Goal: Register for event/course

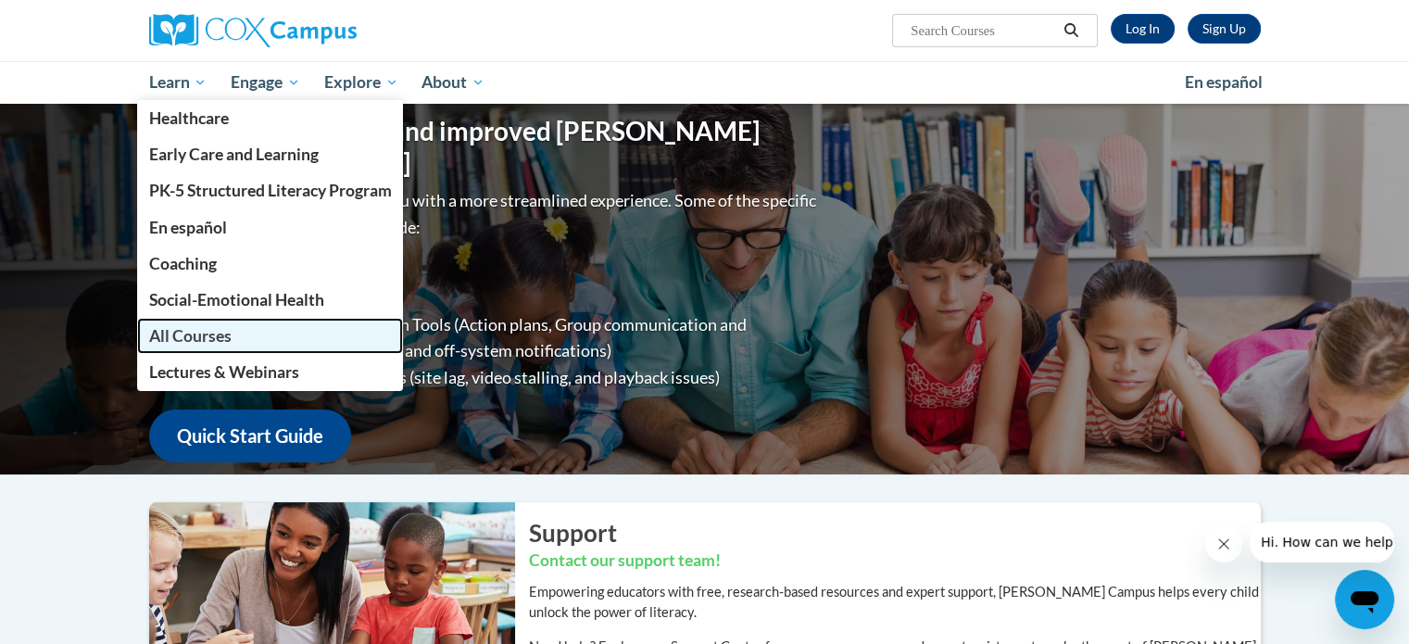
click at [184, 342] on span "All Courses" at bounding box center [189, 335] width 82 height 19
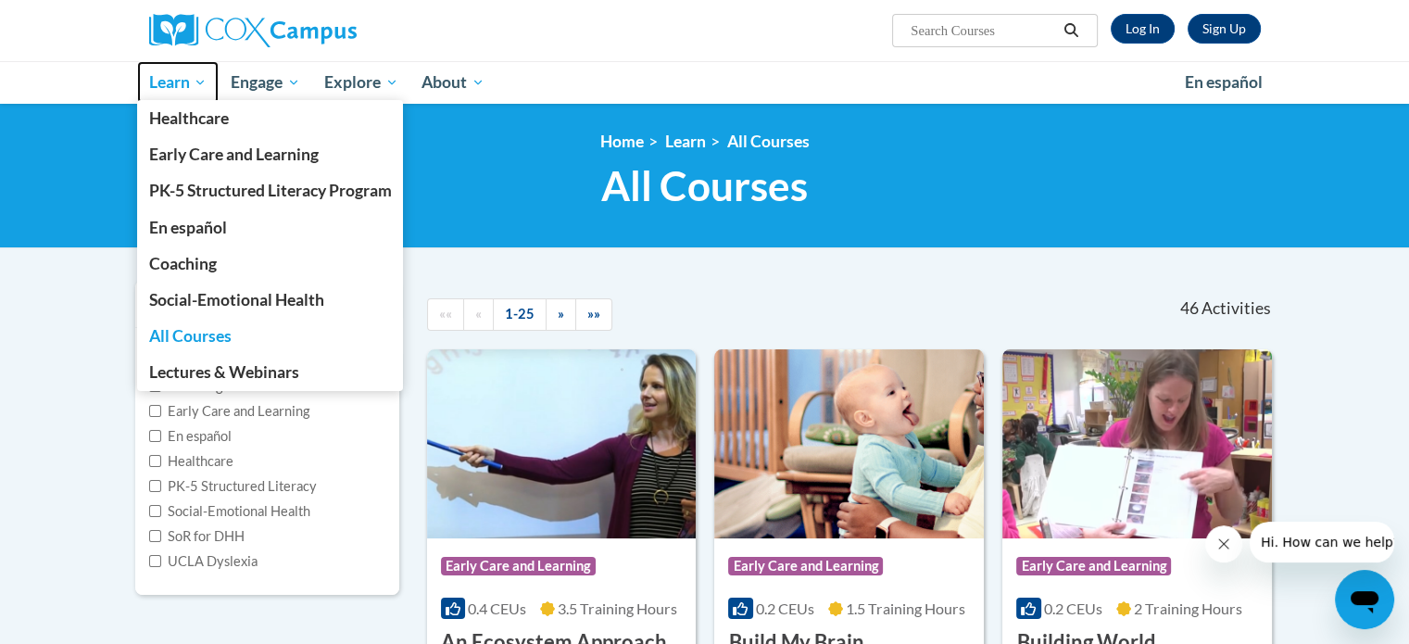
click at [178, 92] on span "Learn" at bounding box center [177, 82] width 58 height 22
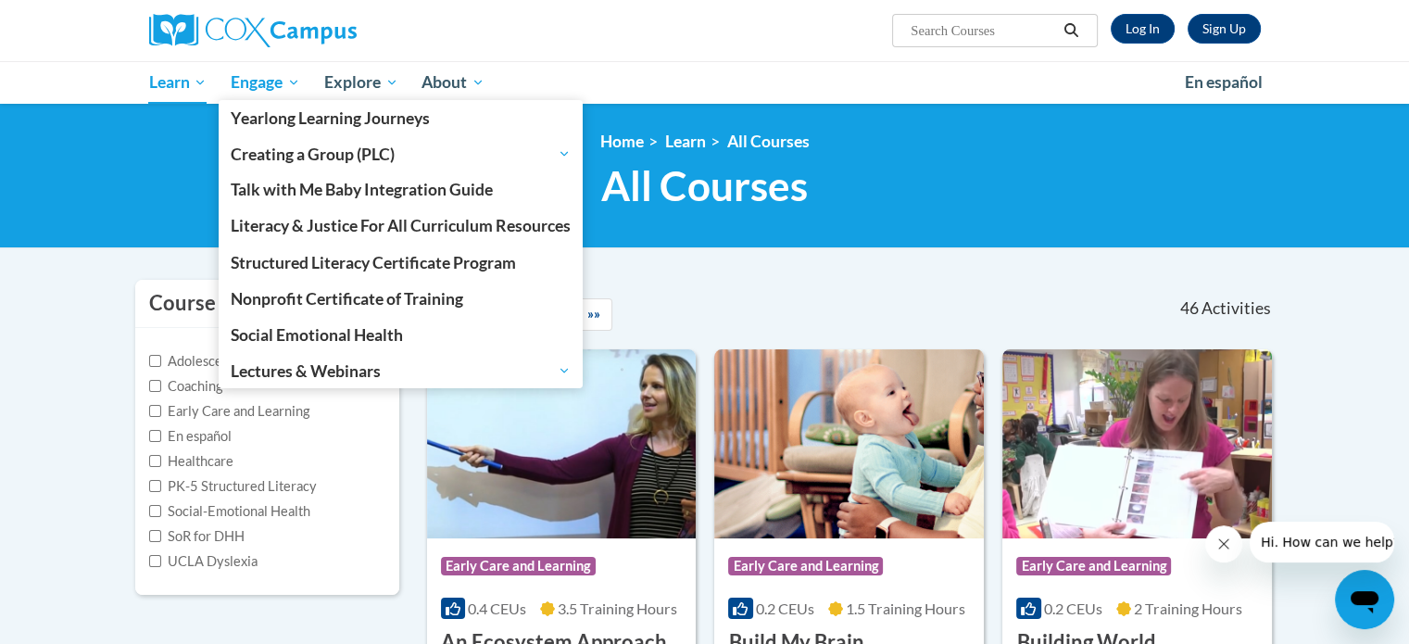
click at [267, 84] on span "Engage" at bounding box center [265, 82] width 69 height 22
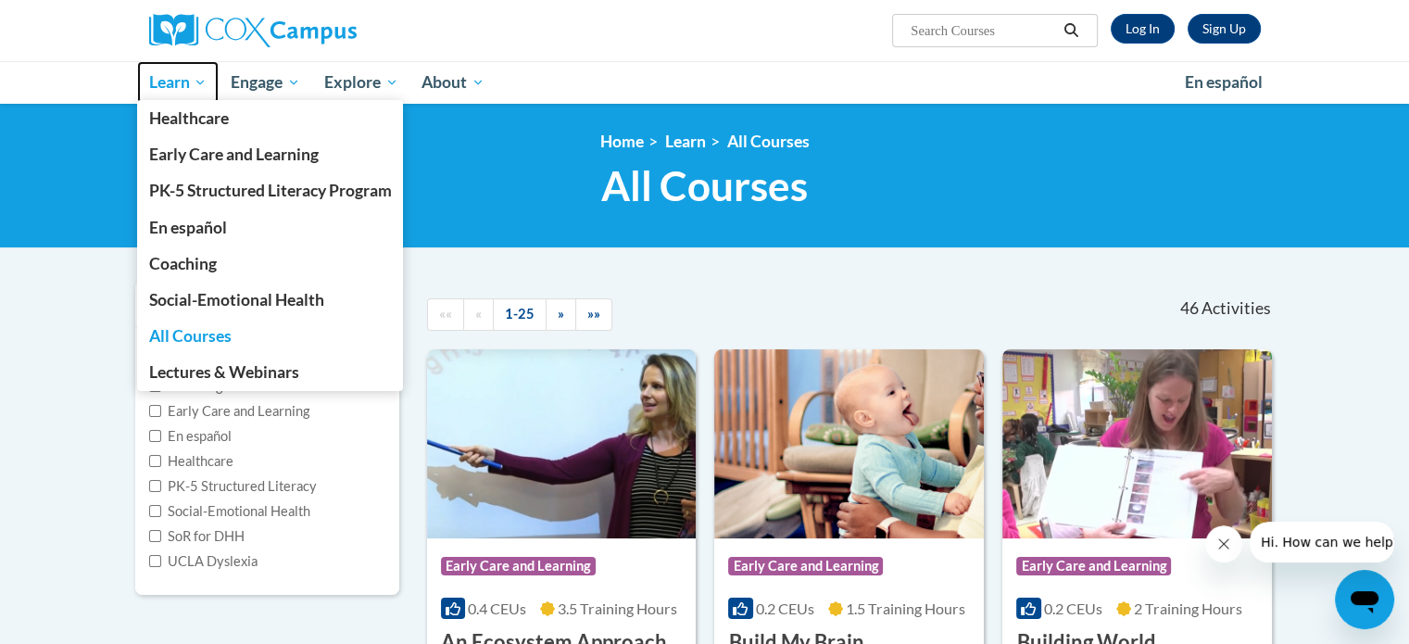
click at [167, 88] on span "Learn" at bounding box center [177, 82] width 58 height 22
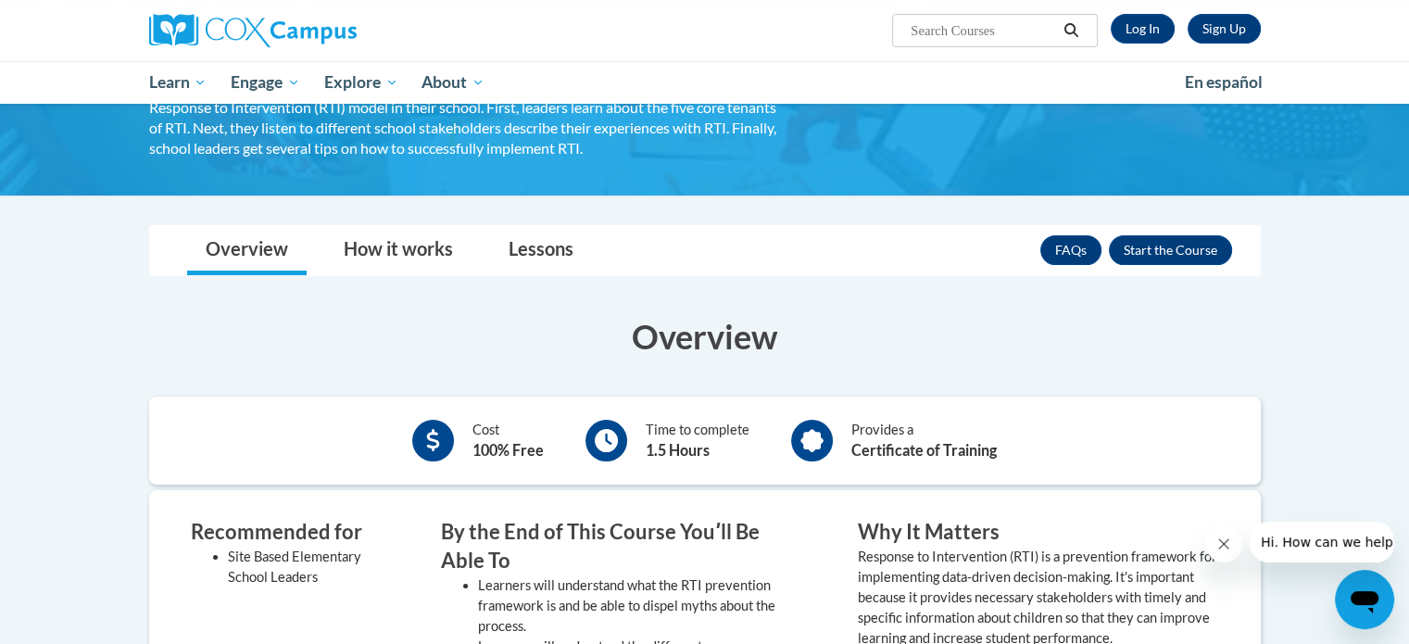
scroll to position [192, 0]
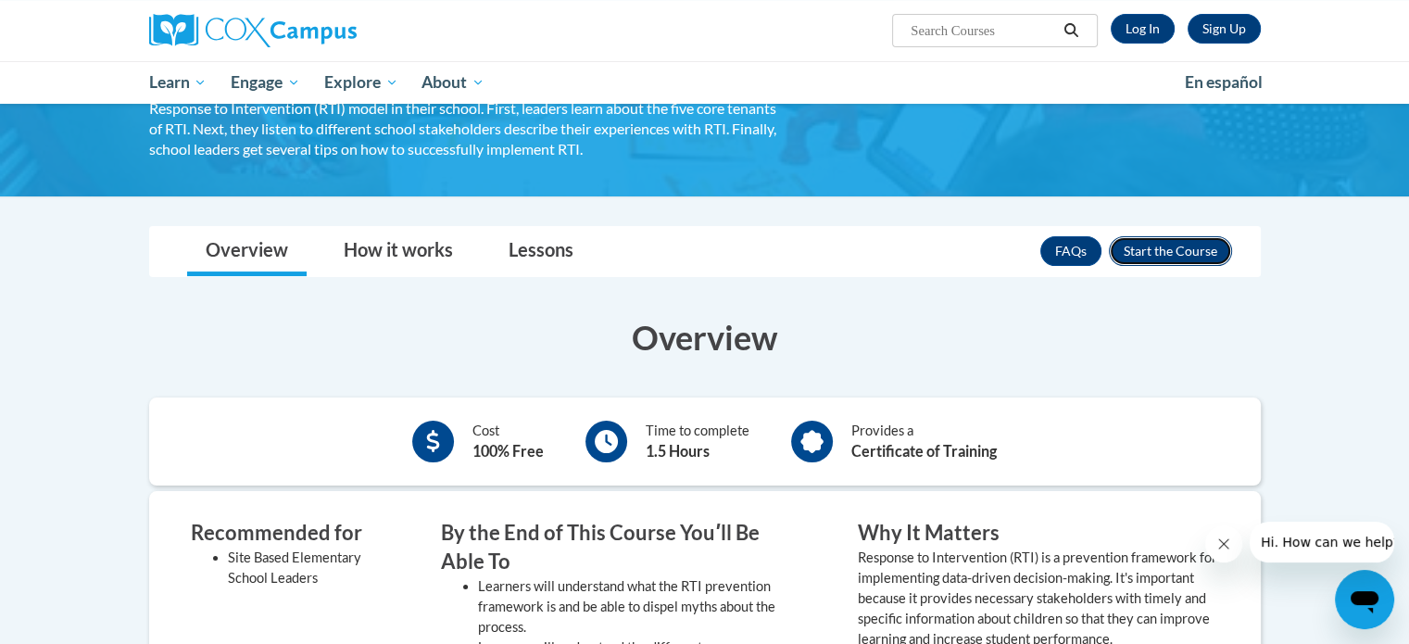
click at [1182, 245] on button "Enroll" at bounding box center [1170, 251] width 123 height 30
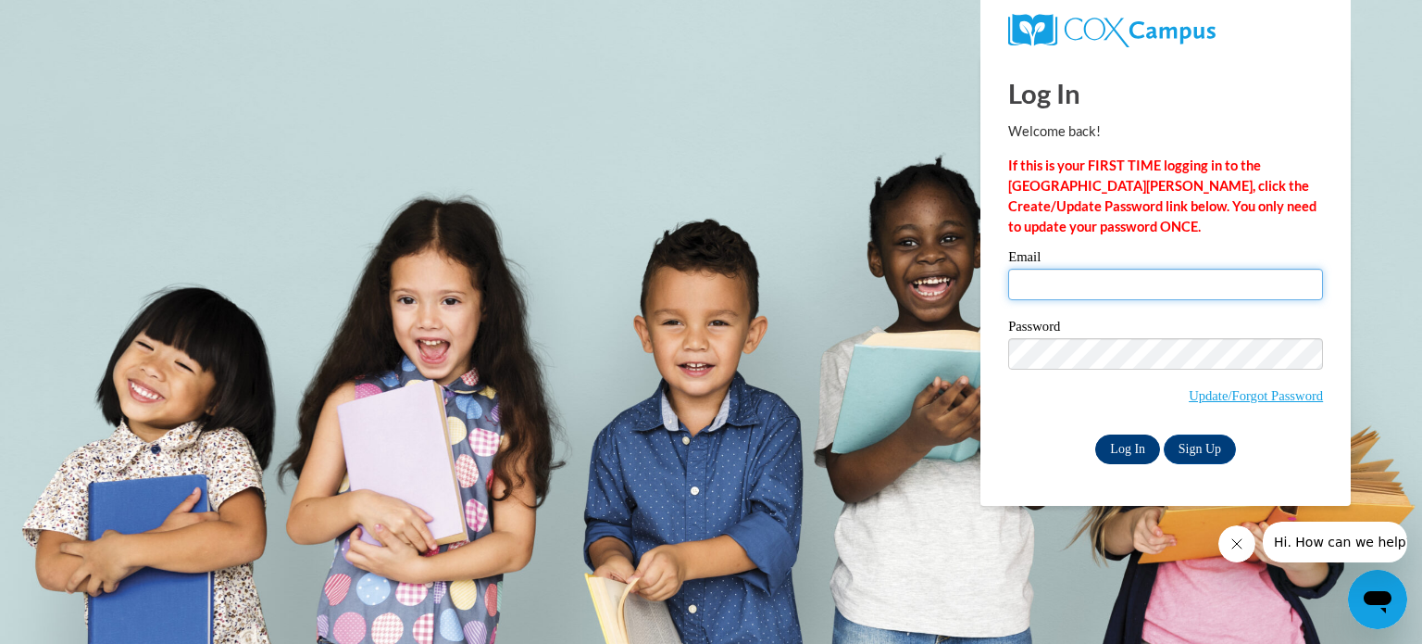
type input "mfisher@kusd.edu"
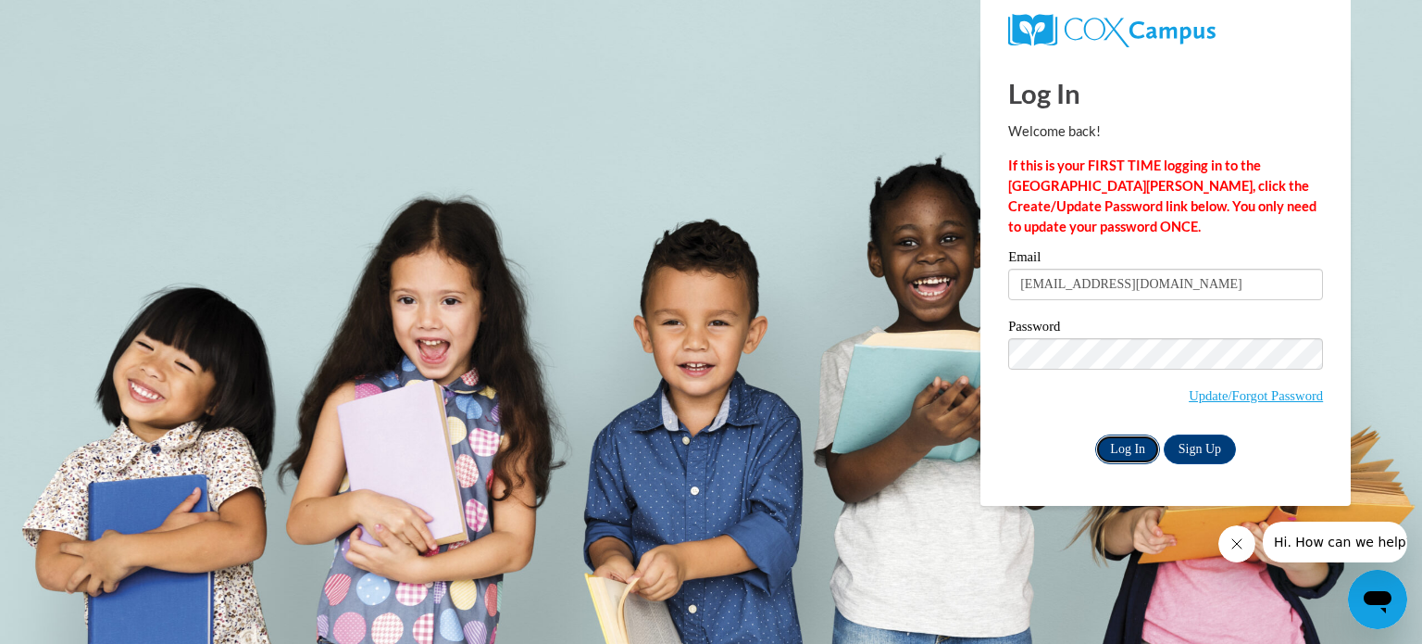
click at [1131, 450] on input "Log In" at bounding box center [1128, 449] width 65 height 30
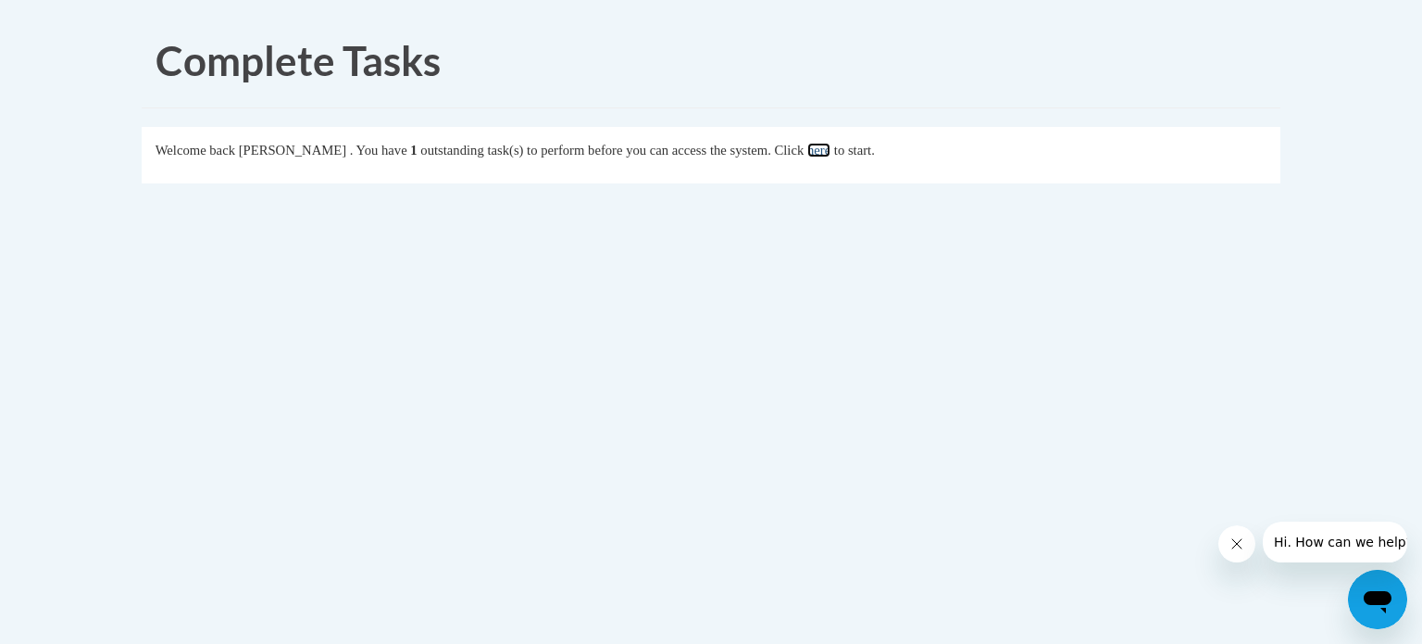
click at [831, 153] on link "here" at bounding box center [819, 150] width 23 height 15
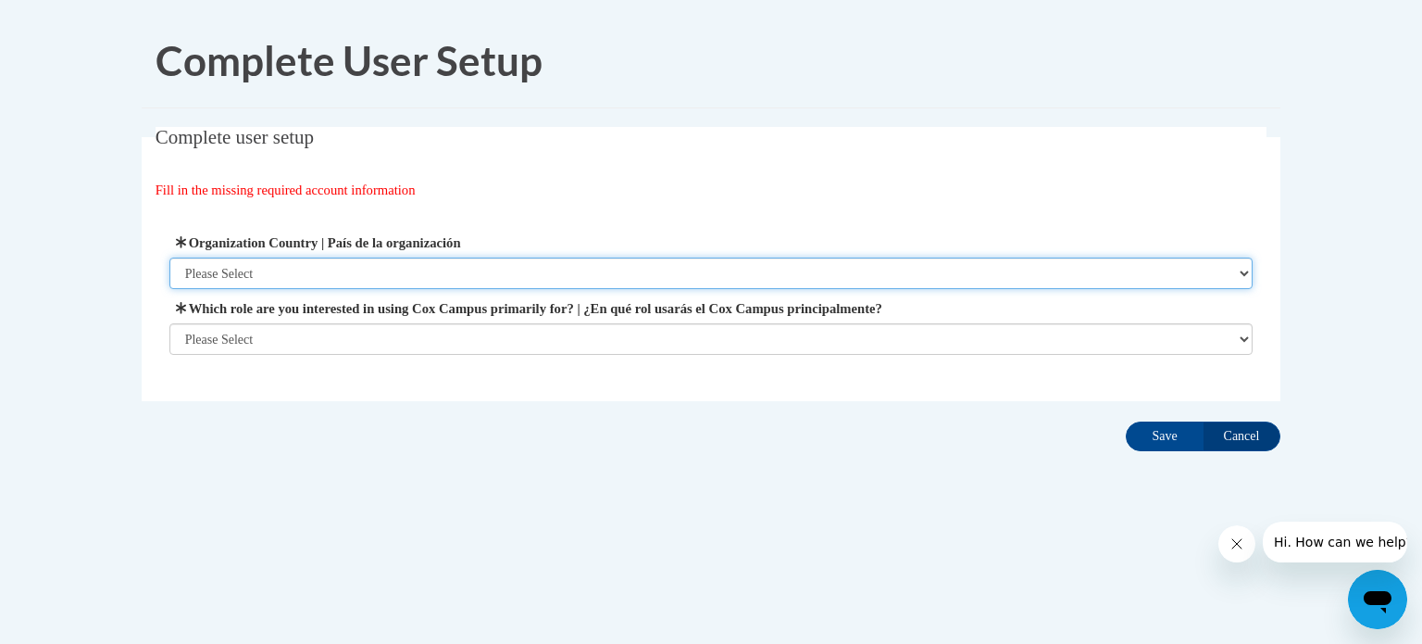
click at [301, 269] on select "Please Select [GEOGRAPHIC_DATA] | [GEOGRAPHIC_DATA] Outside of [GEOGRAPHIC_DATA…" at bounding box center [711, 272] width 1084 height 31
select select "ad49bcad-a171-4b2e-b99c-48b446064914"
click at [169, 257] on select "Please Select [GEOGRAPHIC_DATA] | [GEOGRAPHIC_DATA] Outside of [GEOGRAPHIC_DATA…" at bounding box center [711, 272] width 1084 height 31
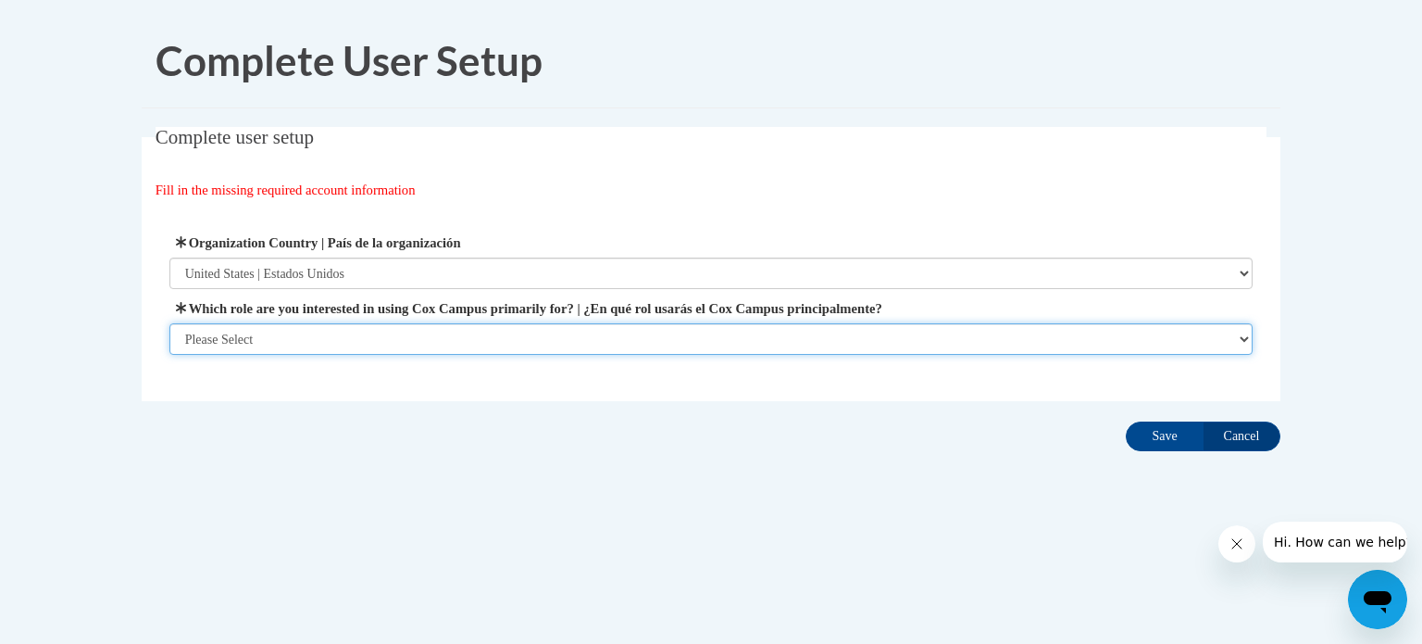
click at [244, 336] on select "Please Select College/University | Colegio/Universidad Community/Nonprofit Part…" at bounding box center [711, 338] width 1084 height 31
select select "fbf2d438-af2f-41f8-98f1-81c410e29de3"
click at [169, 355] on select "Please Select College/University | Colegio/Universidad Community/Nonprofit Part…" at bounding box center [711, 338] width 1084 height 31
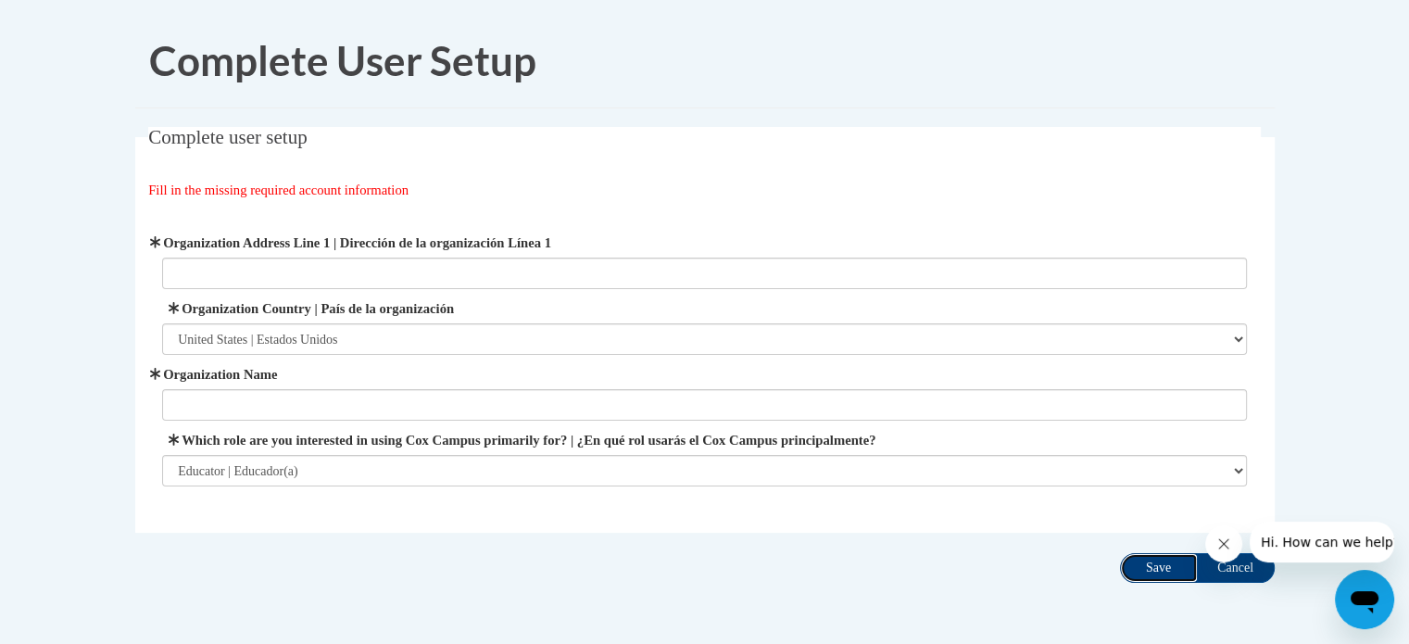
click at [1158, 570] on input "Save" at bounding box center [1159, 568] width 78 height 30
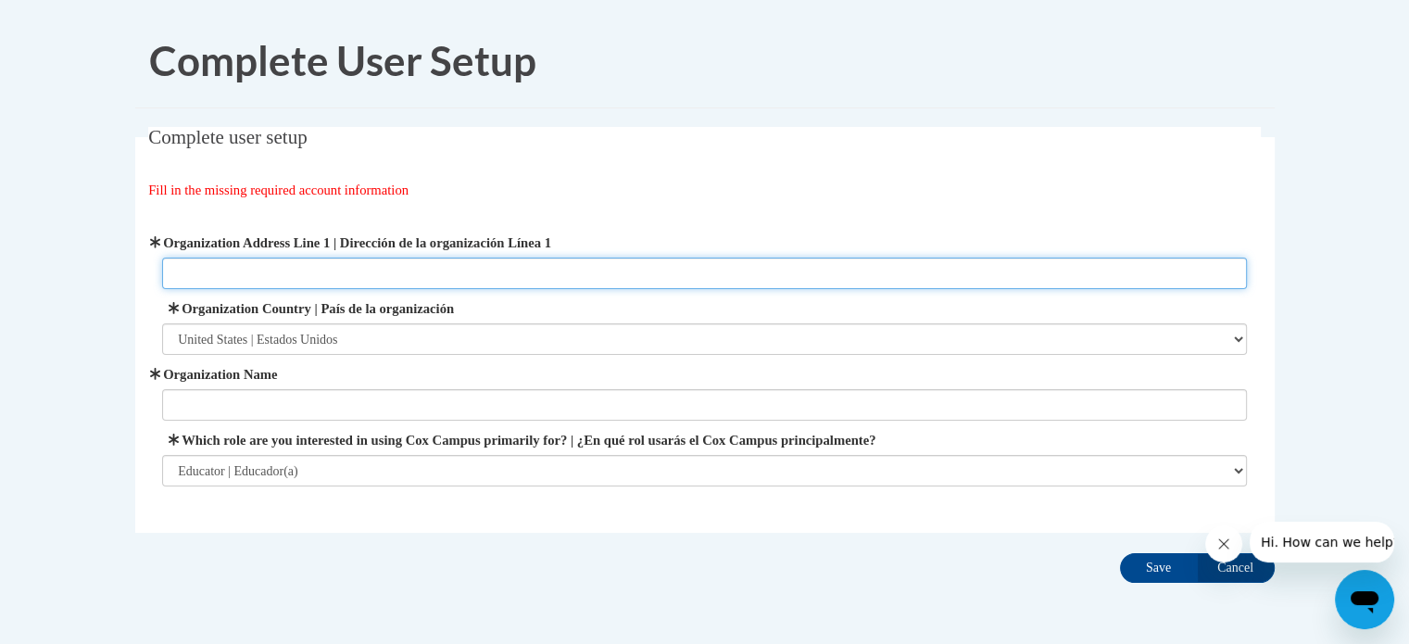
click at [317, 275] on input "Organization Address Line 1 | Dirección de la organización Línea 1" at bounding box center [704, 272] width 1084 height 31
click at [226, 276] on input "Organization Address Line 1 | Dirección de la organización Línea 1" at bounding box center [704, 272] width 1084 height 31
type input "6315- 67th St."
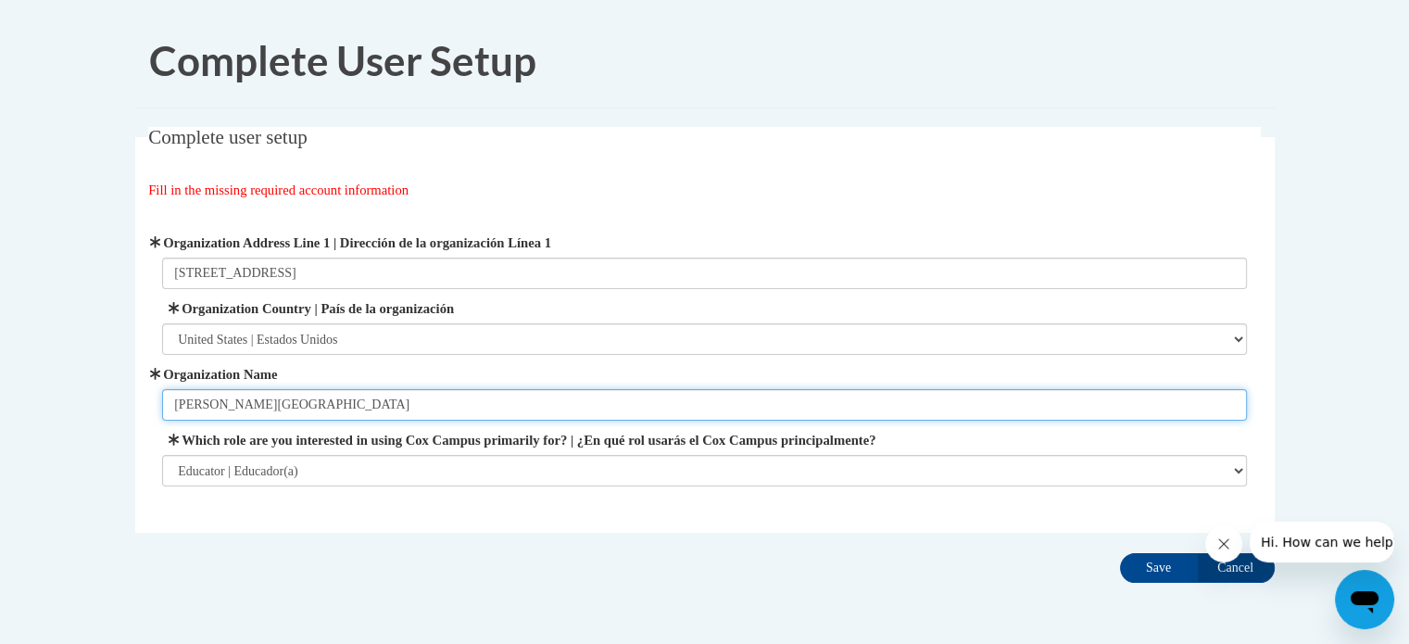
click at [200, 401] on input "Stocker Elementary" at bounding box center [704, 404] width 1084 height 31
type input "Forest PARK Elementary"
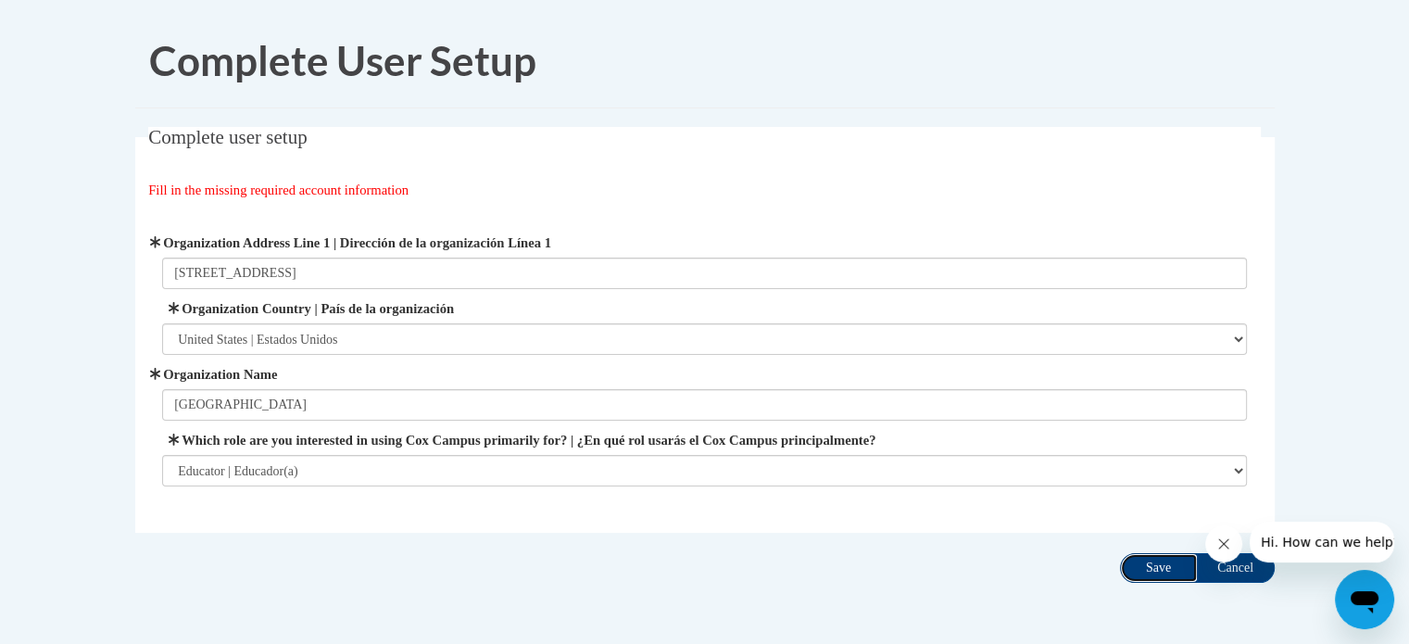
click at [1143, 570] on input "Save" at bounding box center [1159, 568] width 78 height 30
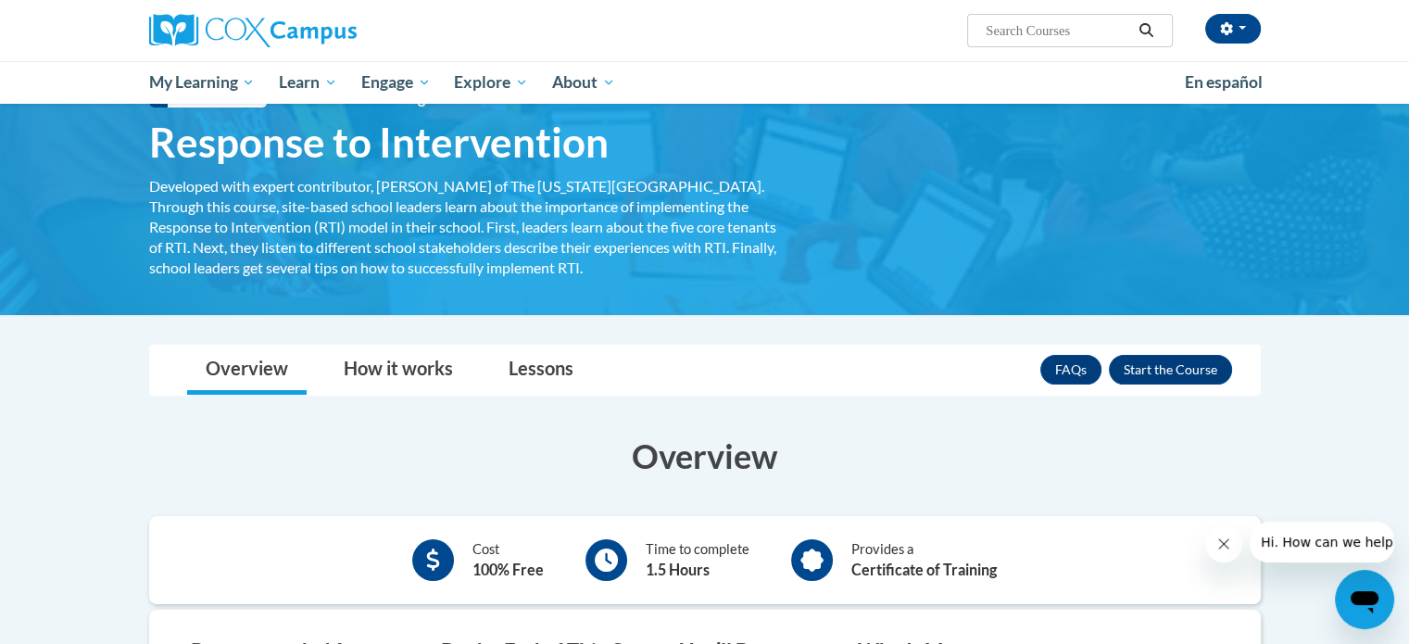
scroll to position [76, 0]
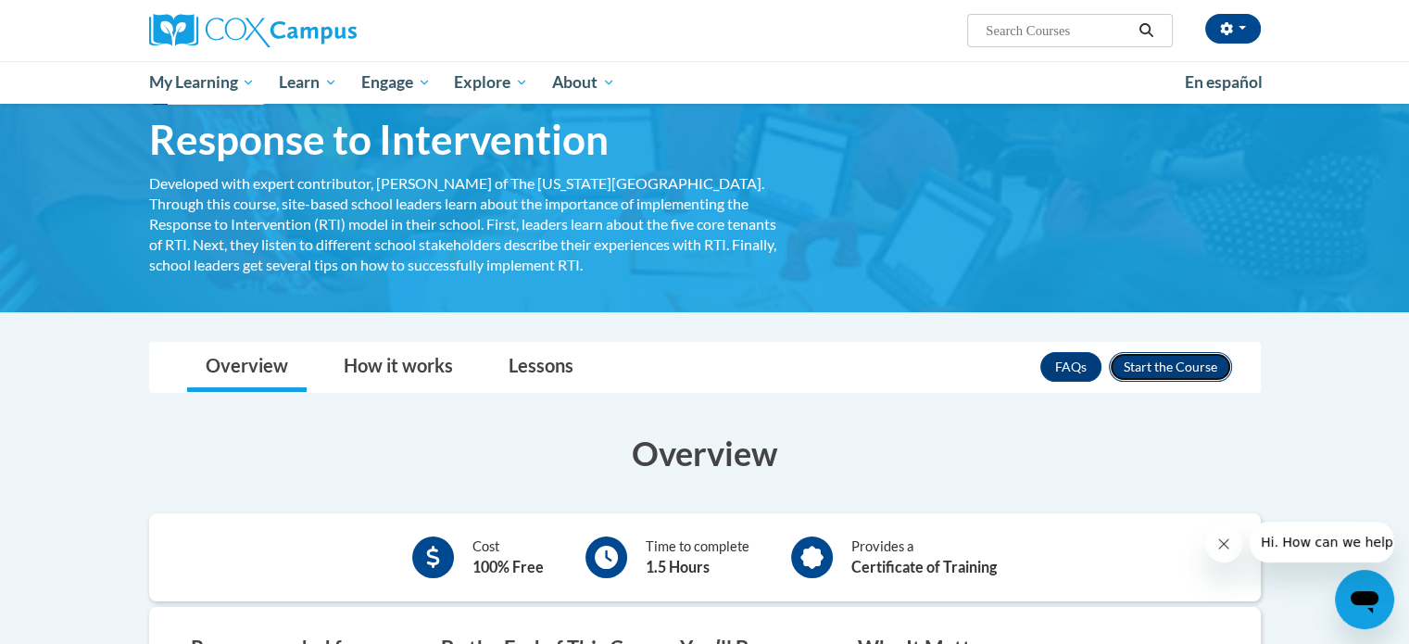
click at [1173, 365] on button "Enroll" at bounding box center [1170, 367] width 123 height 30
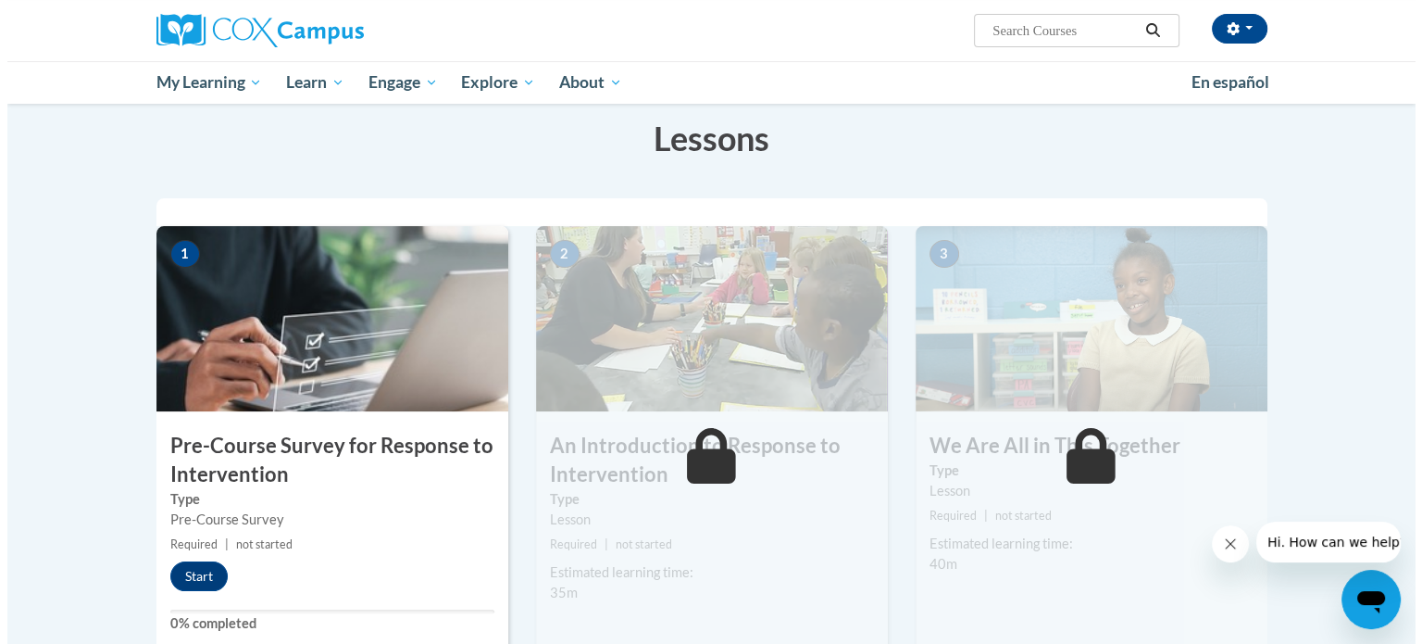
scroll to position [296, 0]
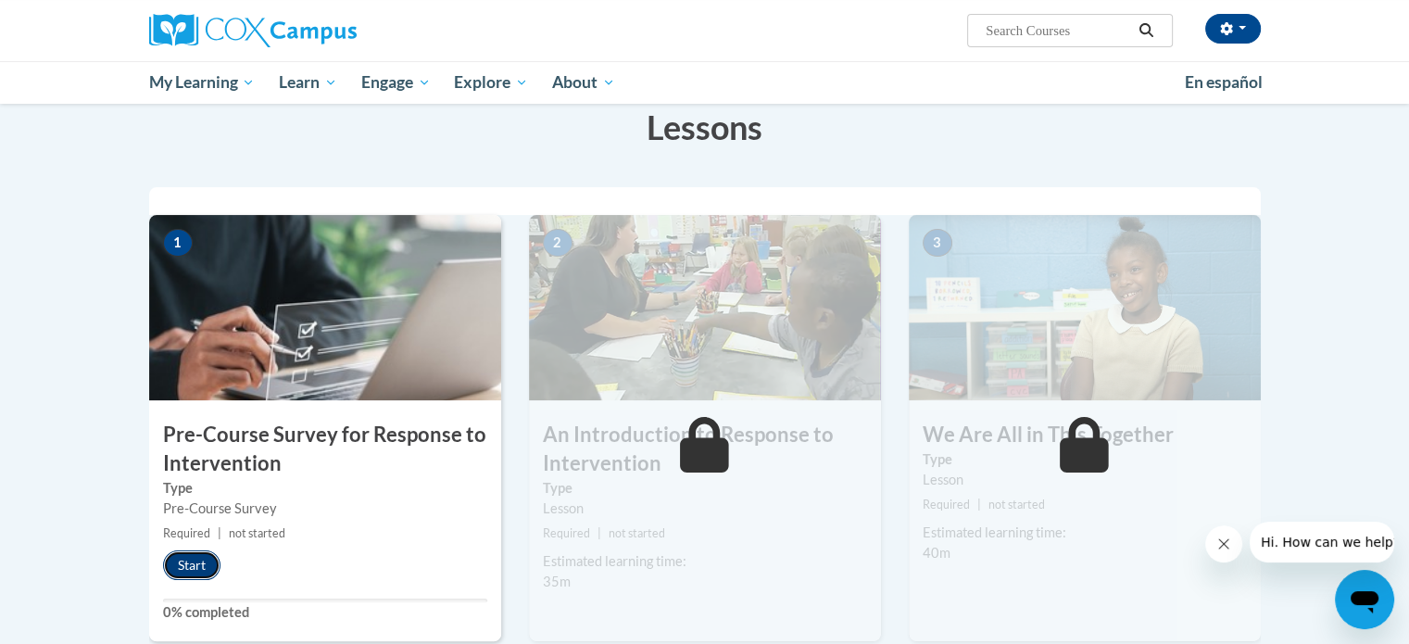
click at [196, 560] on button "Start" at bounding box center [191, 565] width 57 height 30
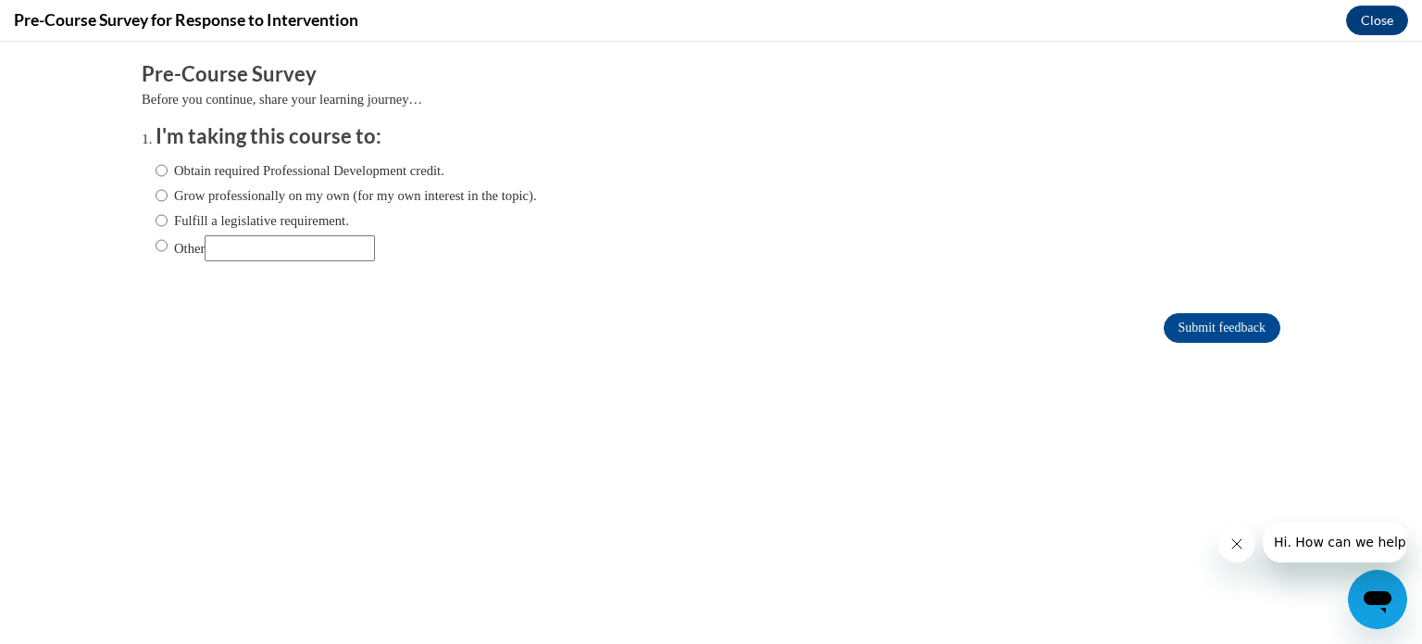
scroll to position [0, 0]
click at [156, 169] on input "Obtain required Professional Development credit." at bounding box center [162, 170] width 12 height 20
radio input "true"
click at [1235, 538] on icon "Close message from company" at bounding box center [1236, 543] width 15 height 15
click at [1235, 544] on icon "Close message from company" at bounding box center [1236, 543] width 9 height 9
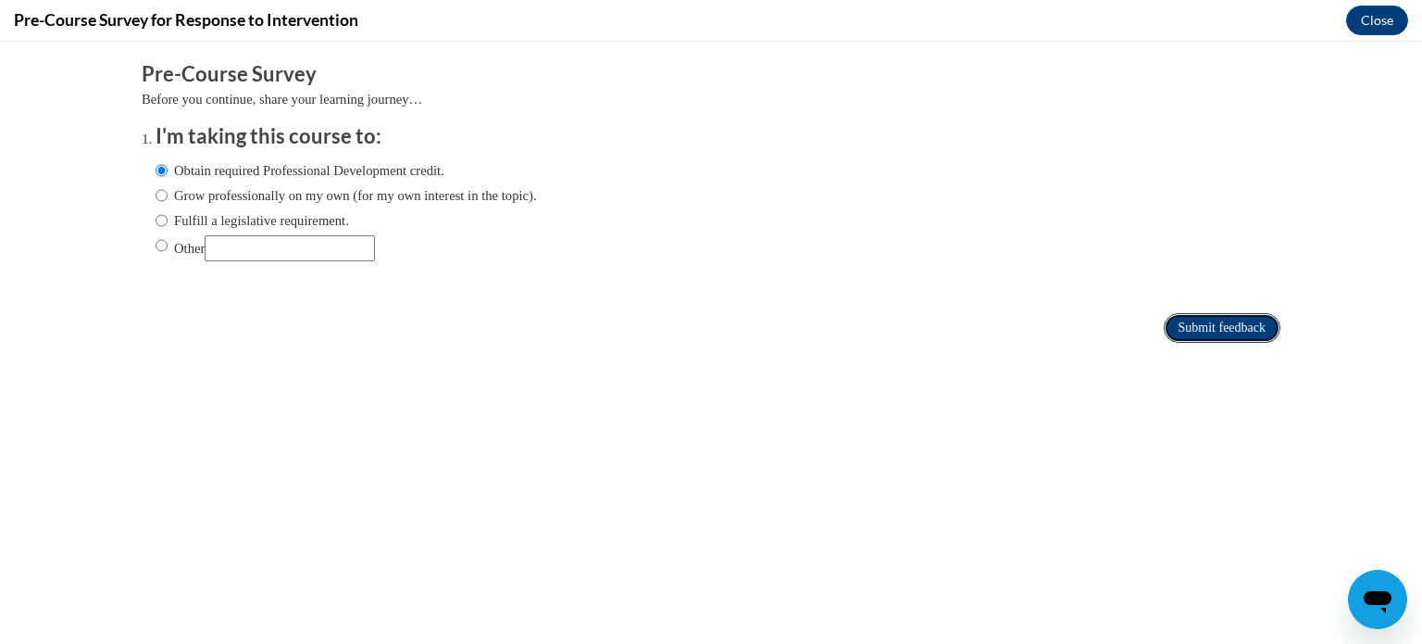
click at [1191, 326] on input "Submit feedback" at bounding box center [1222, 328] width 117 height 30
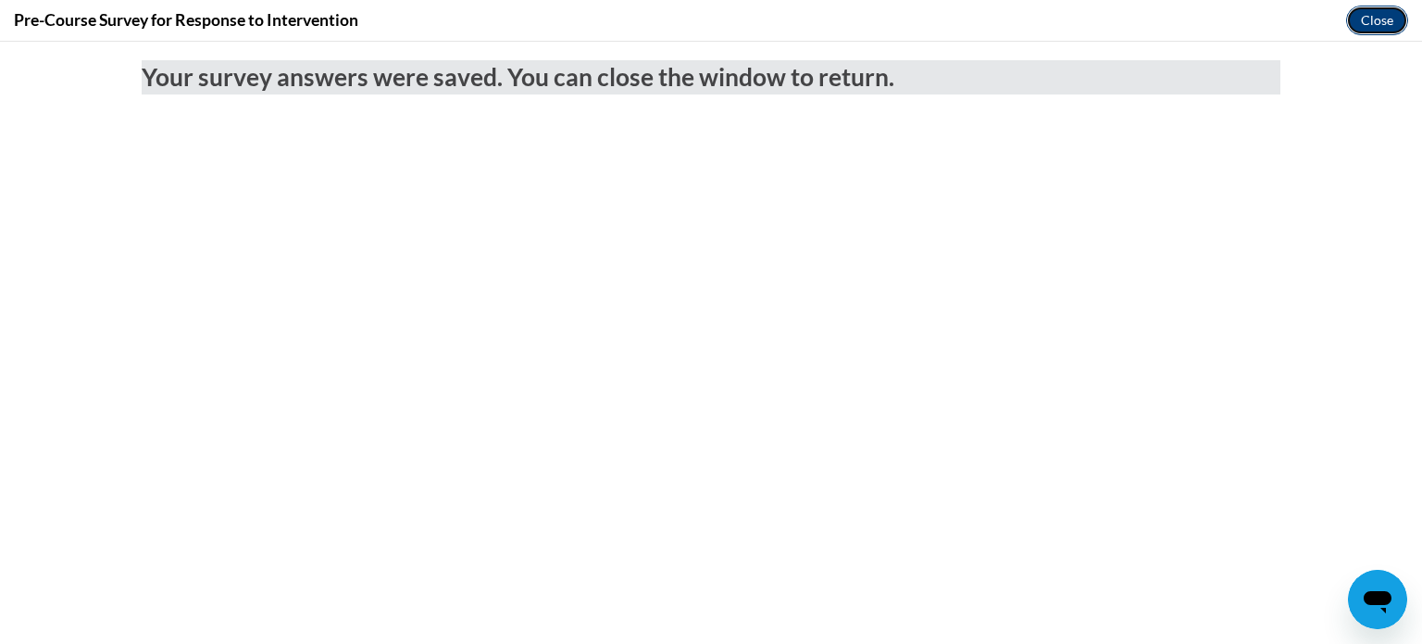
click at [1376, 27] on button "Close" at bounding box center [1378, 21] width 62 height 30
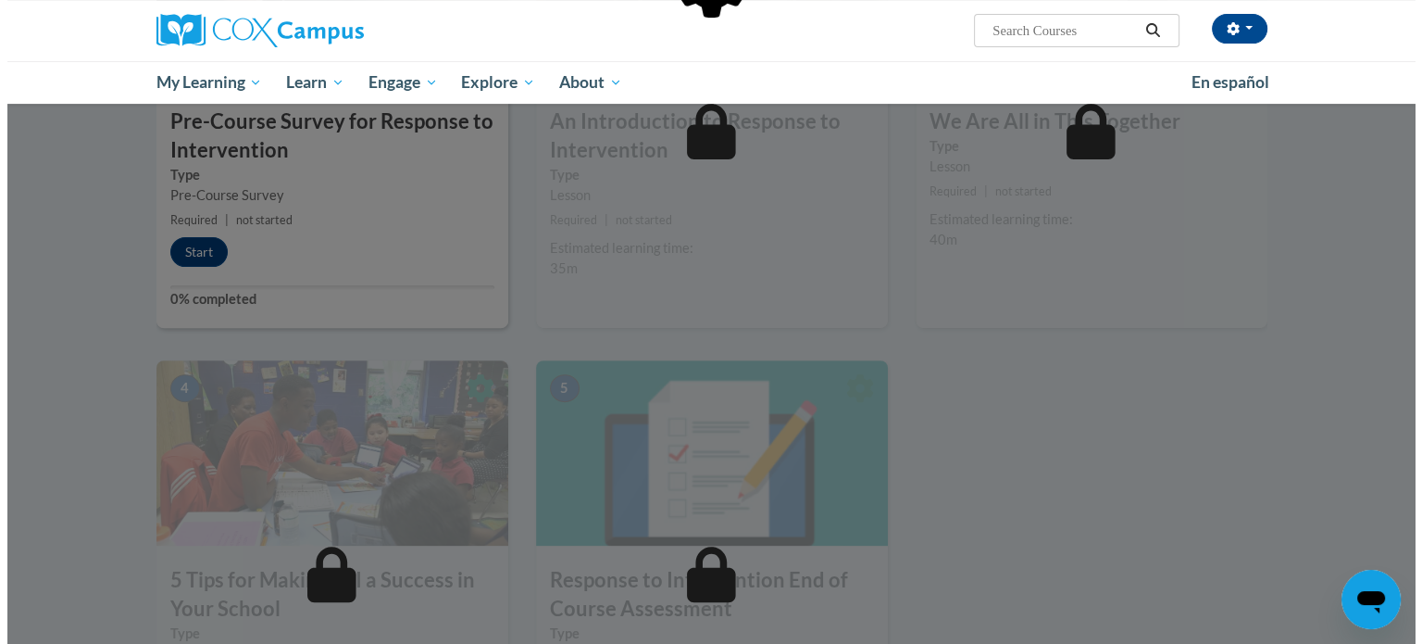
scroll to position [611, 0]
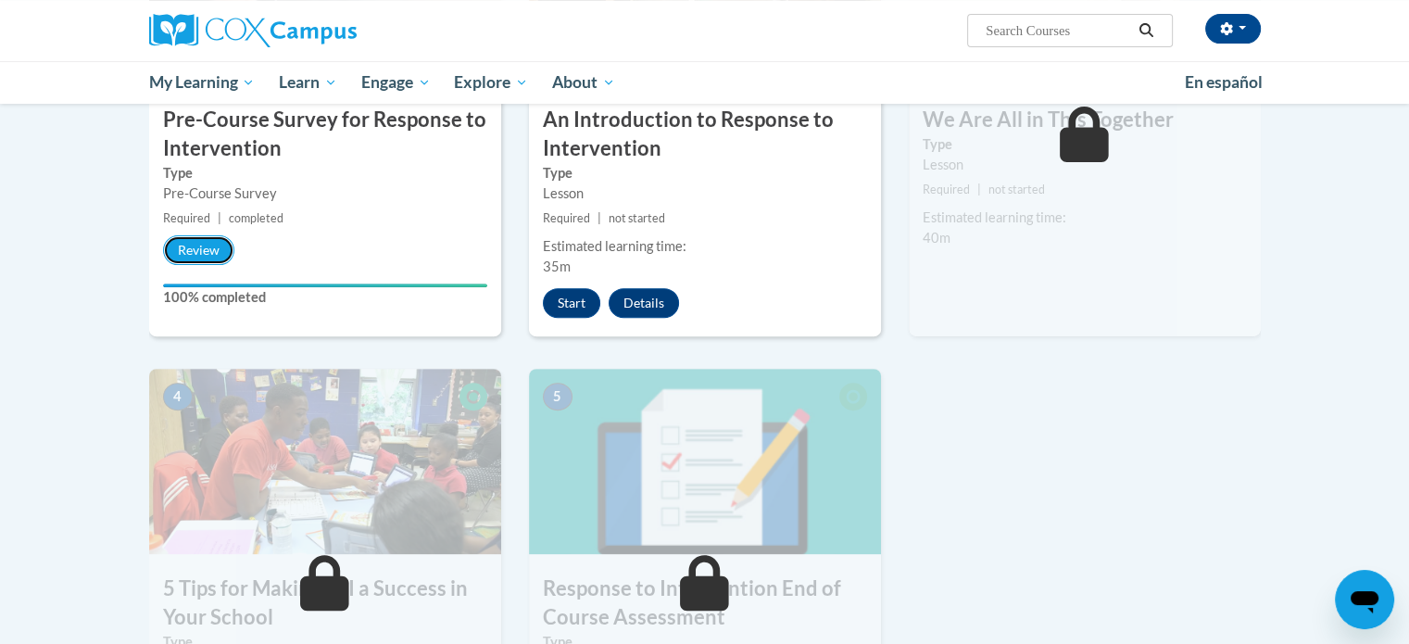
click at [200, 253] on button "Review" at bounding box center [198, 250] width 71 height 30
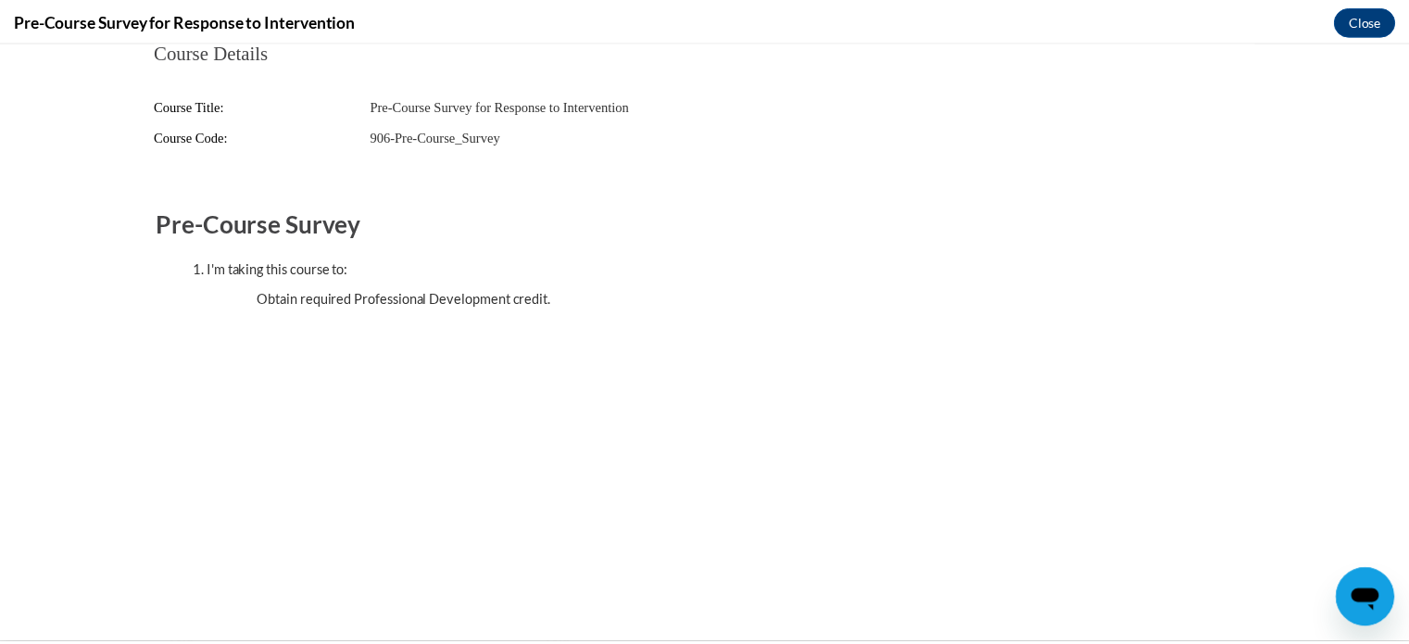
scroll to position [0, 0]
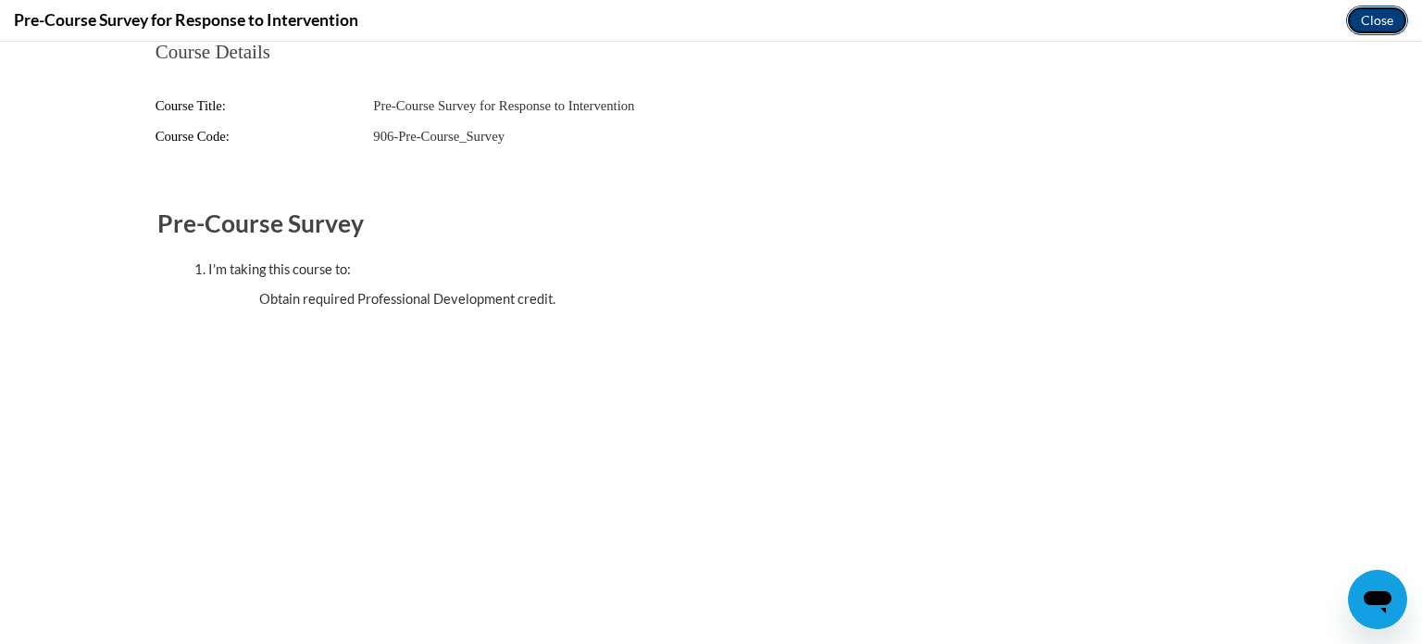
click at [1376, 24] on button "Close" at bounding box center [1378, 21] width 62 height 30
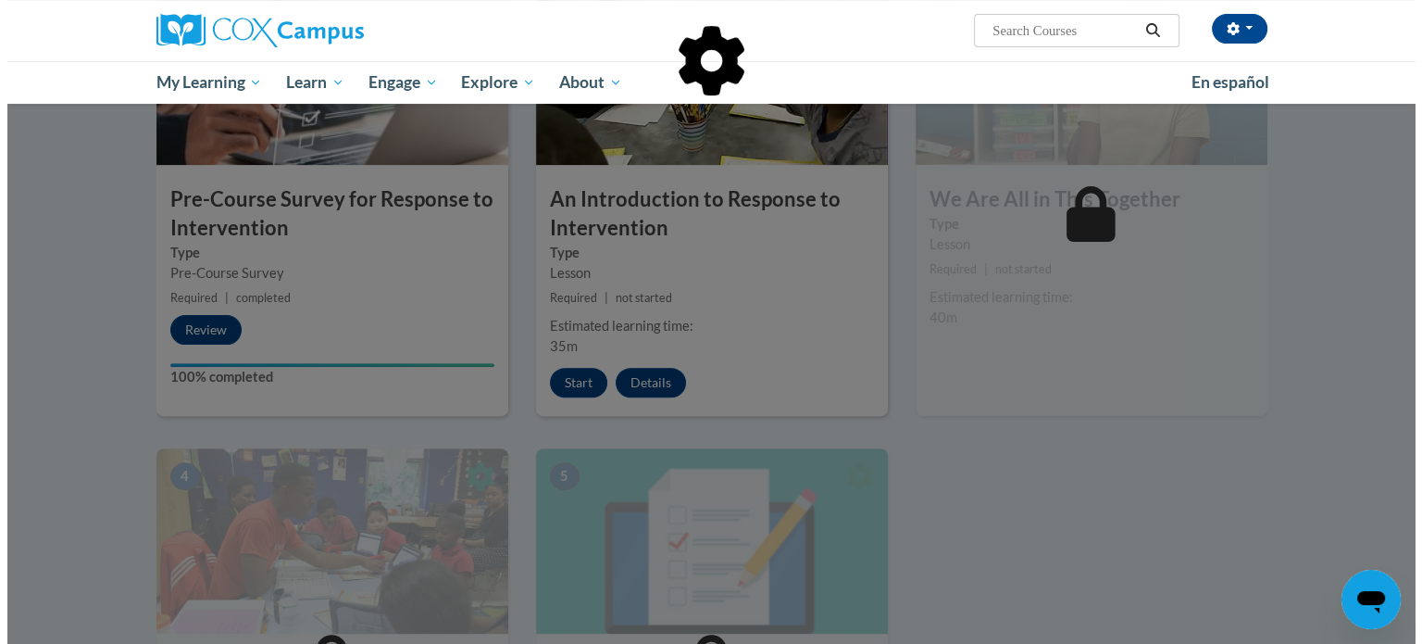
scroll to position [520, 0]
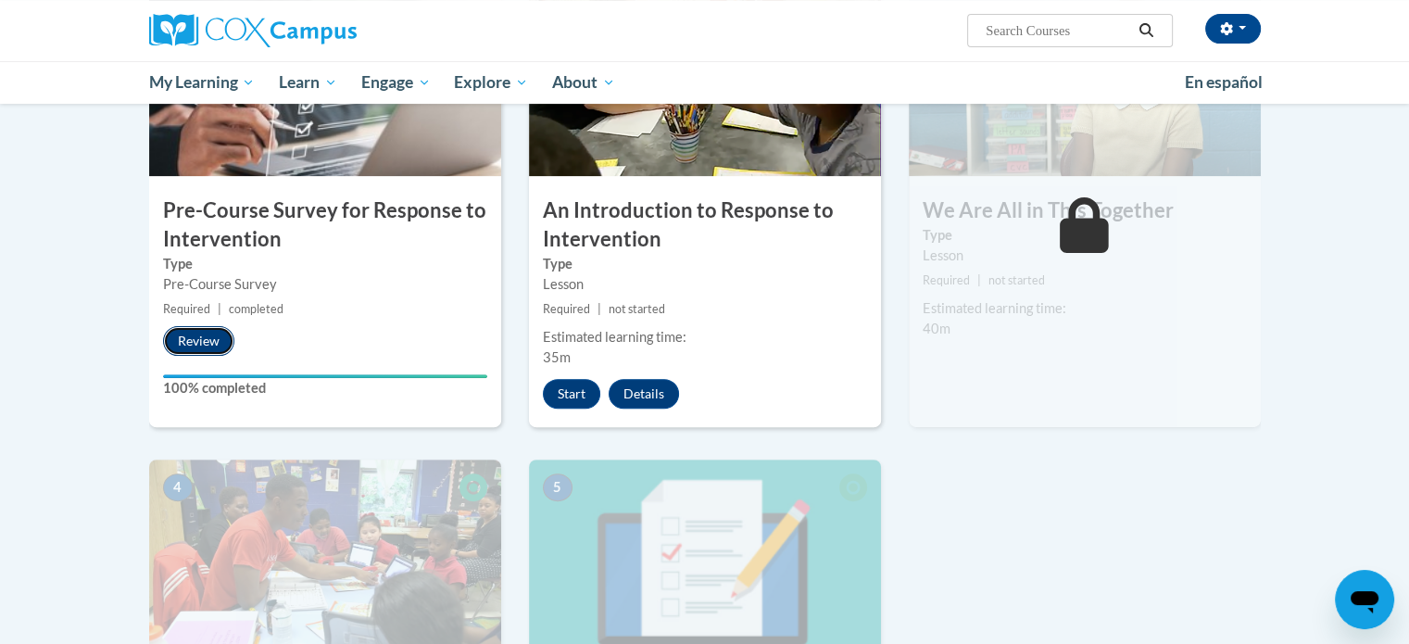
click at [201, 343] on button "Review" at bounding box center [198, 341] width 71 height 30
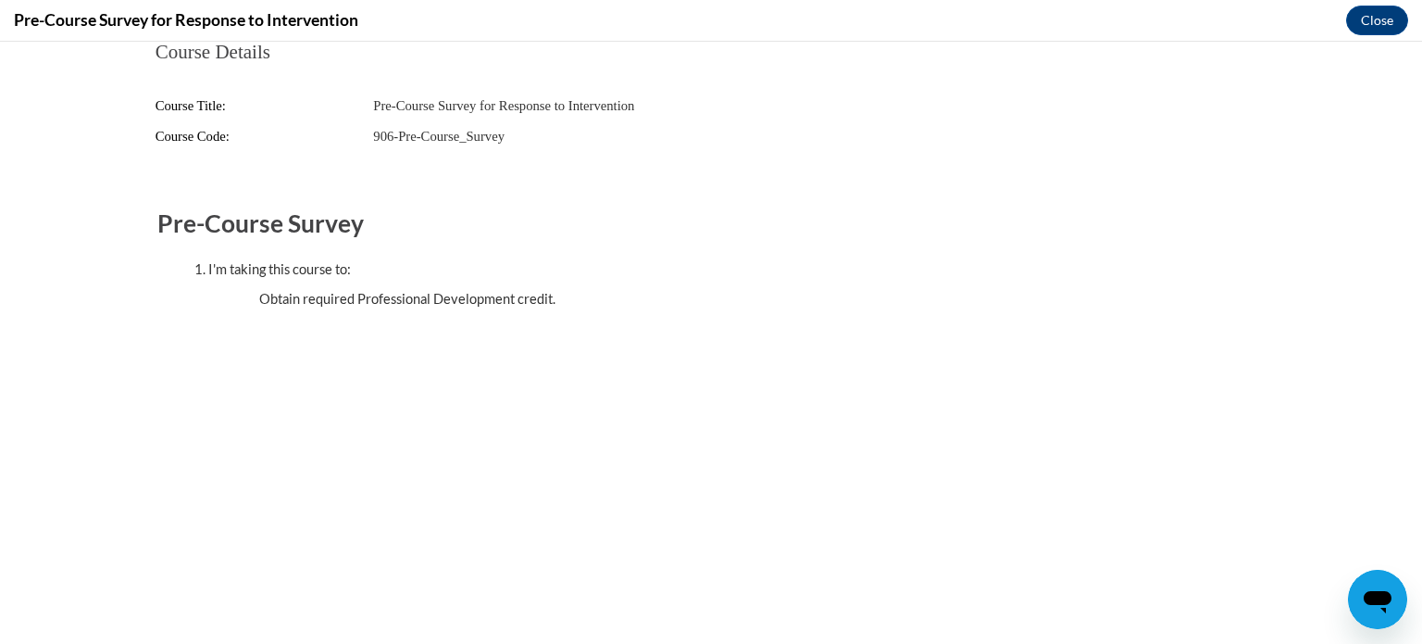
scroll to position [0, 0]
click at [1378, 19] on button "Close" at bounding box center [1378, 21] width 62 height 30
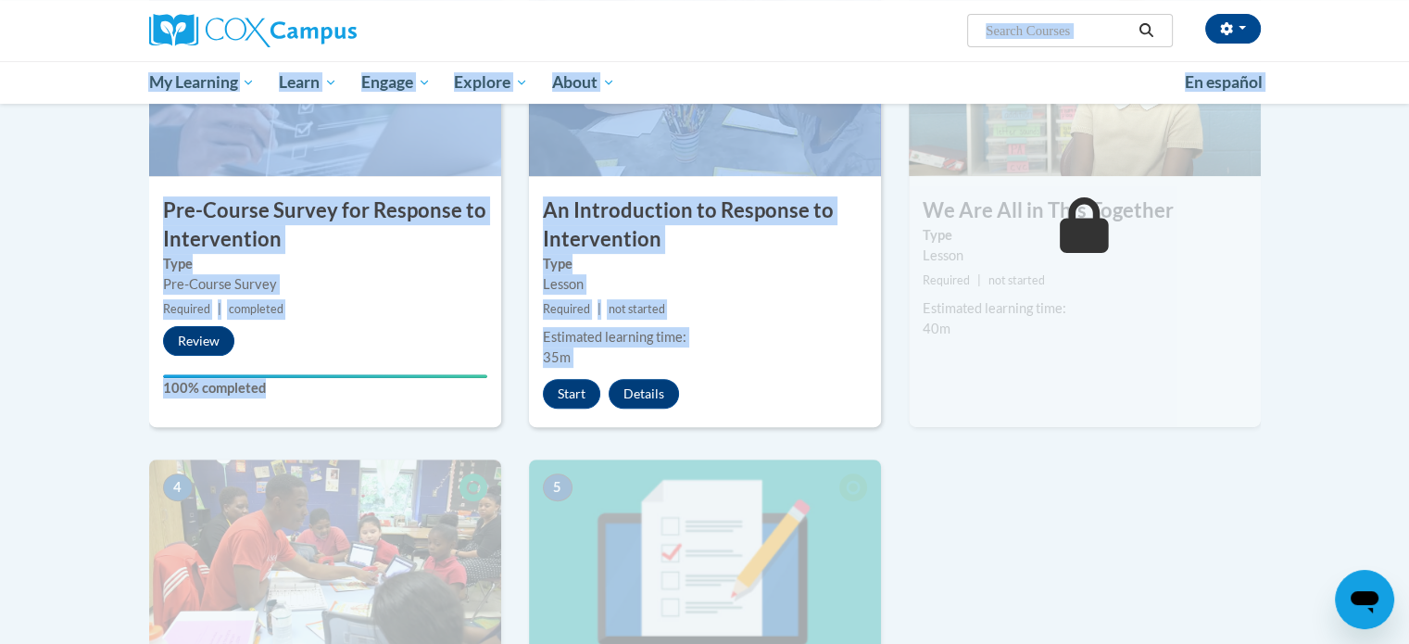
drag, startPoint x: 1378, startPoint y: 19, endPoint x: 1048, endPoint y: 147, distance: 353.9
click at [1048, 147] on body "Meg Fisher (America/Chicago UTC-05:00) My Profile Inbox My Transcripts Log Out …" at bounding box center [704, 416] width 1409 height 1872
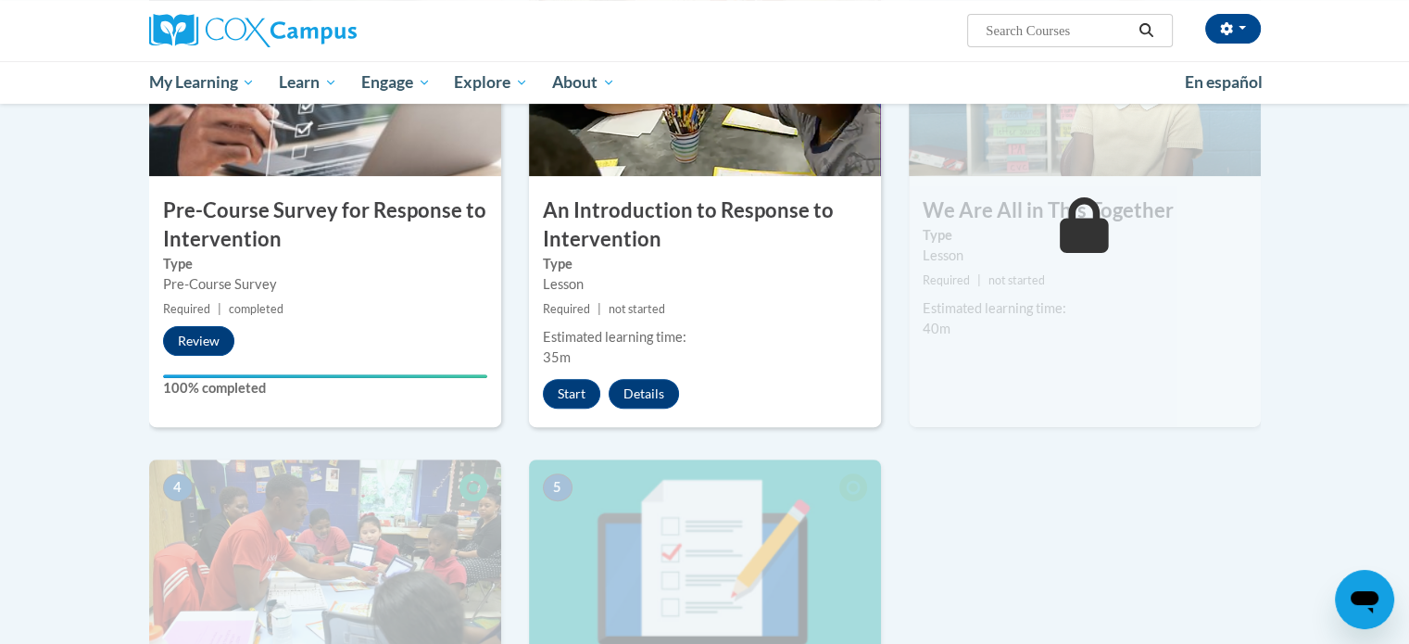
click at [1374, 514] on body "Meg Fisher (America/Chicago UTC-05:00) My Profile Inbox My Transcripts Log Out …" at bounding box center [704, 416] width 1409 height 1872
click at [578, 395] on button "Start" at bounding box center [571, 394] width 57 height 30
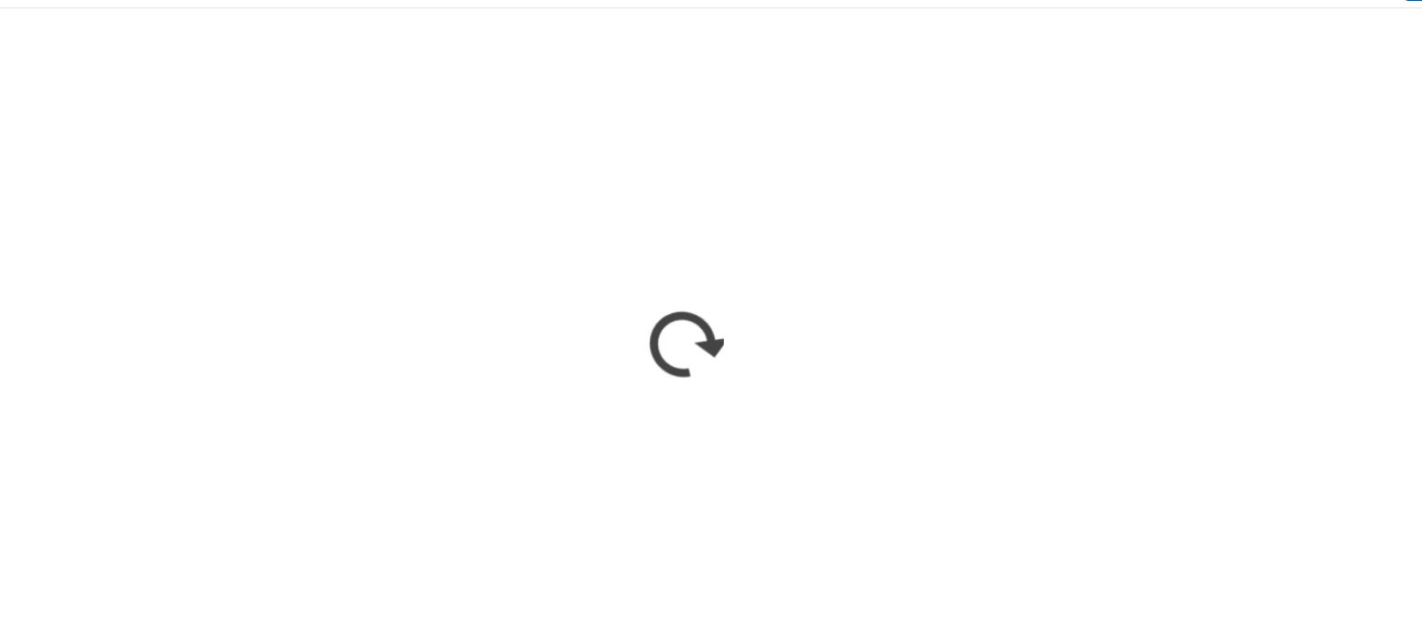
scroll to position [520, 0]
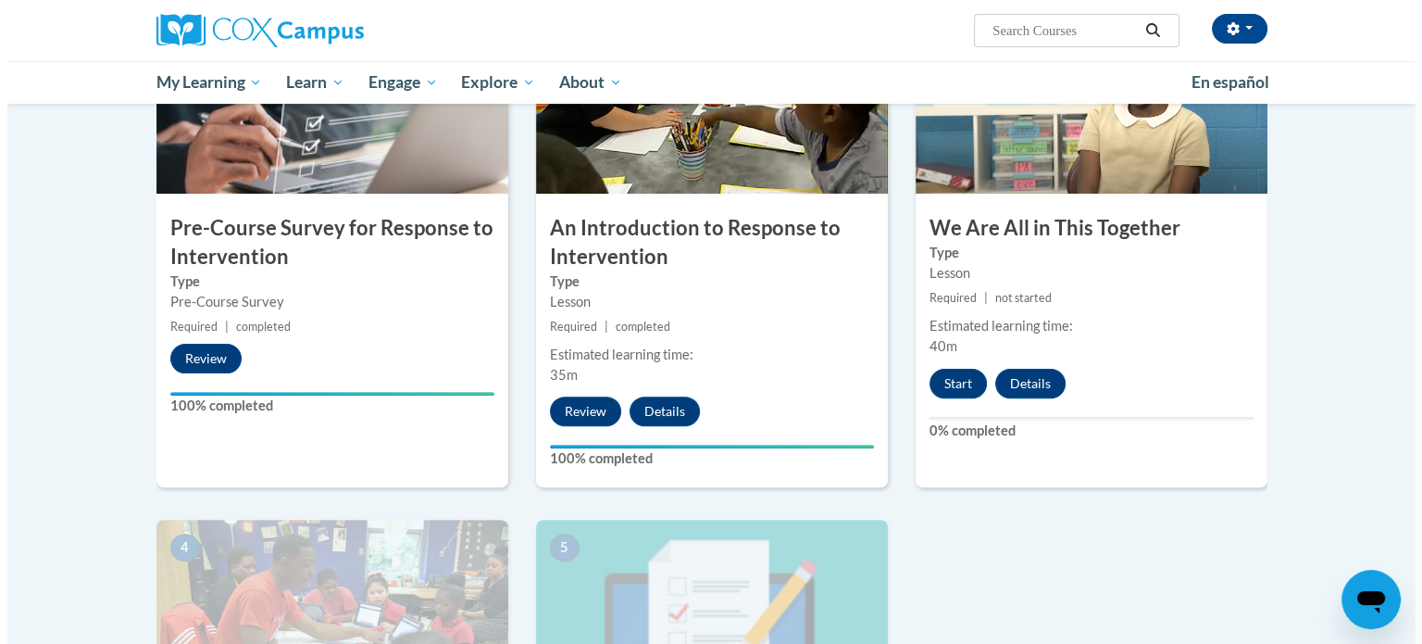
scroll to position [504, 0]
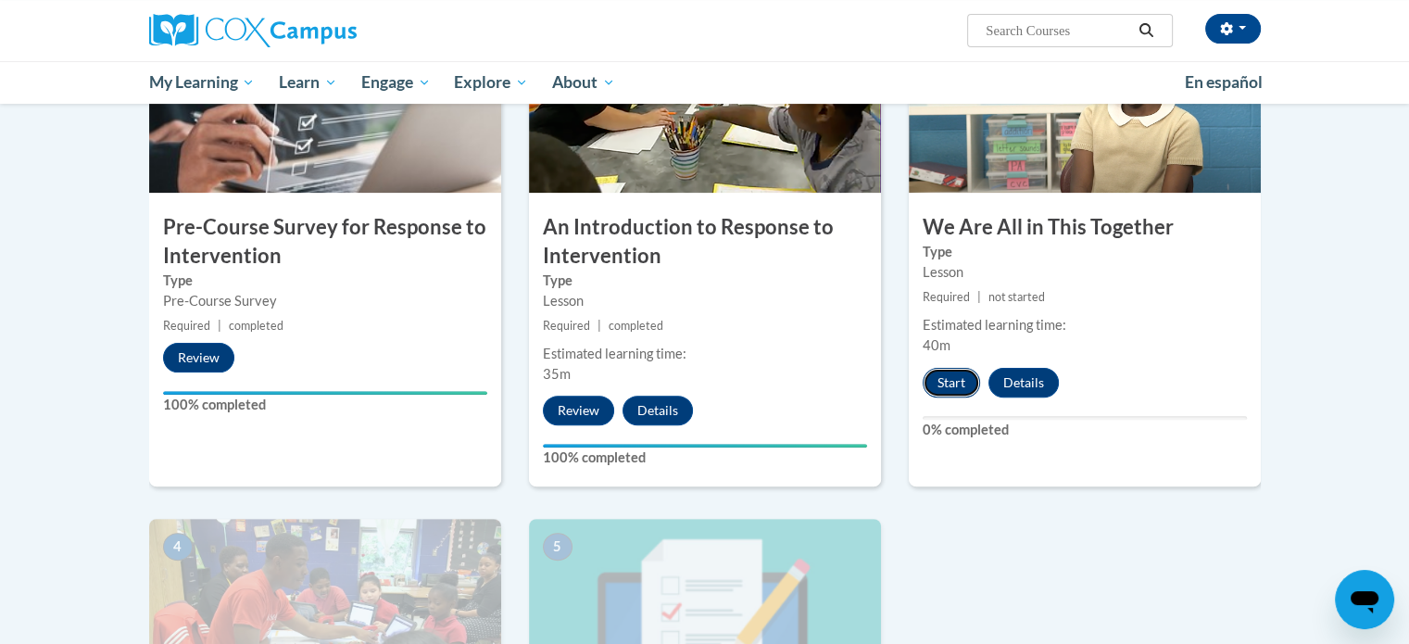
click at [941, 379] on button "Start" at bounding box center [950, 383] width 57 height 30
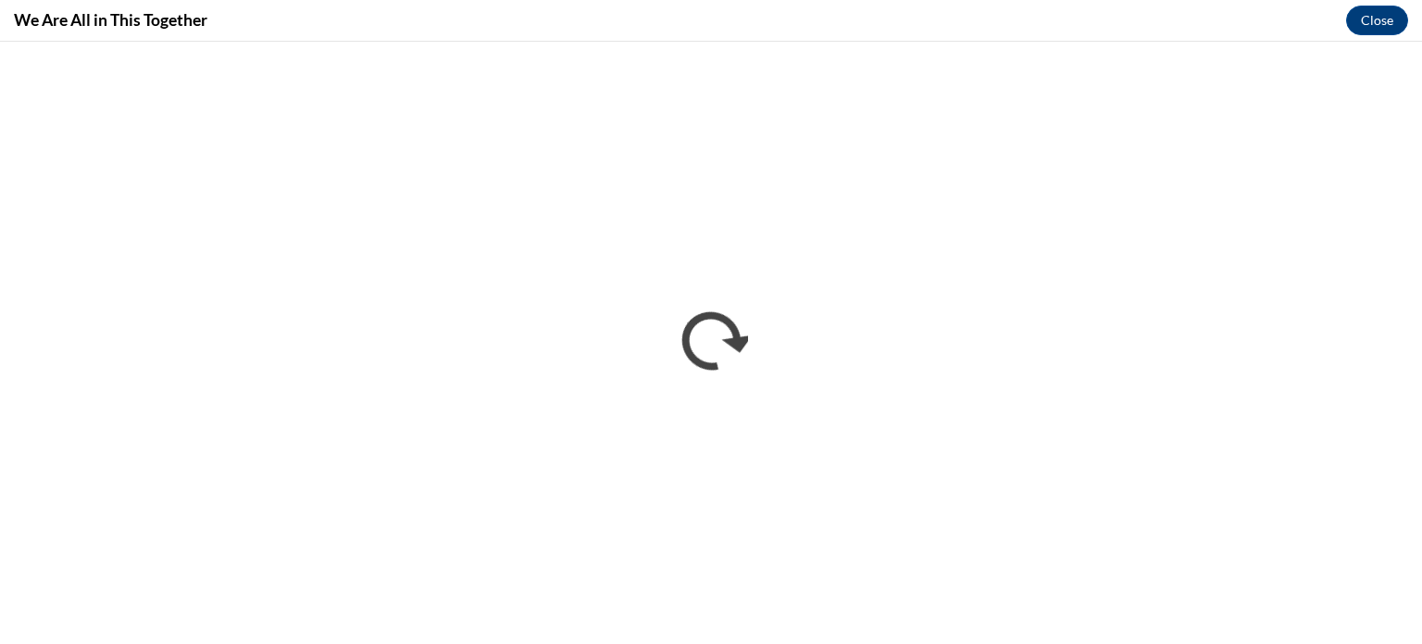
scroll to position [0, 0]
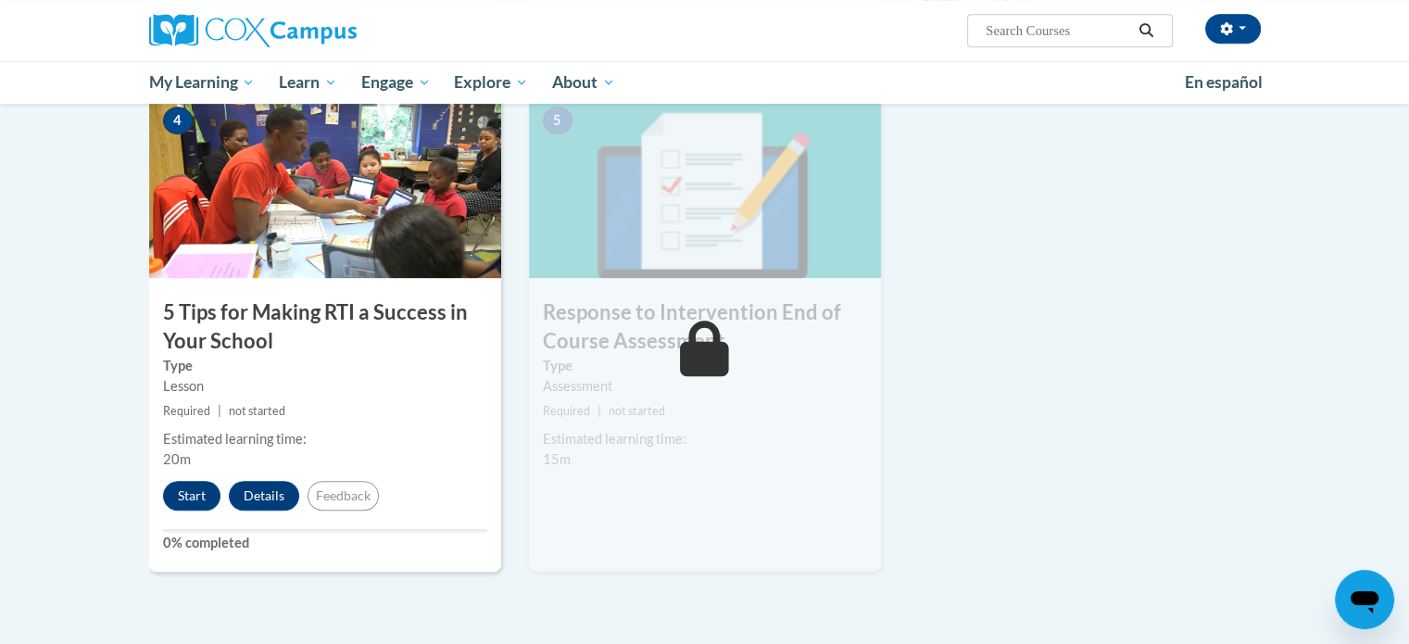
scroll to position [929, 0]
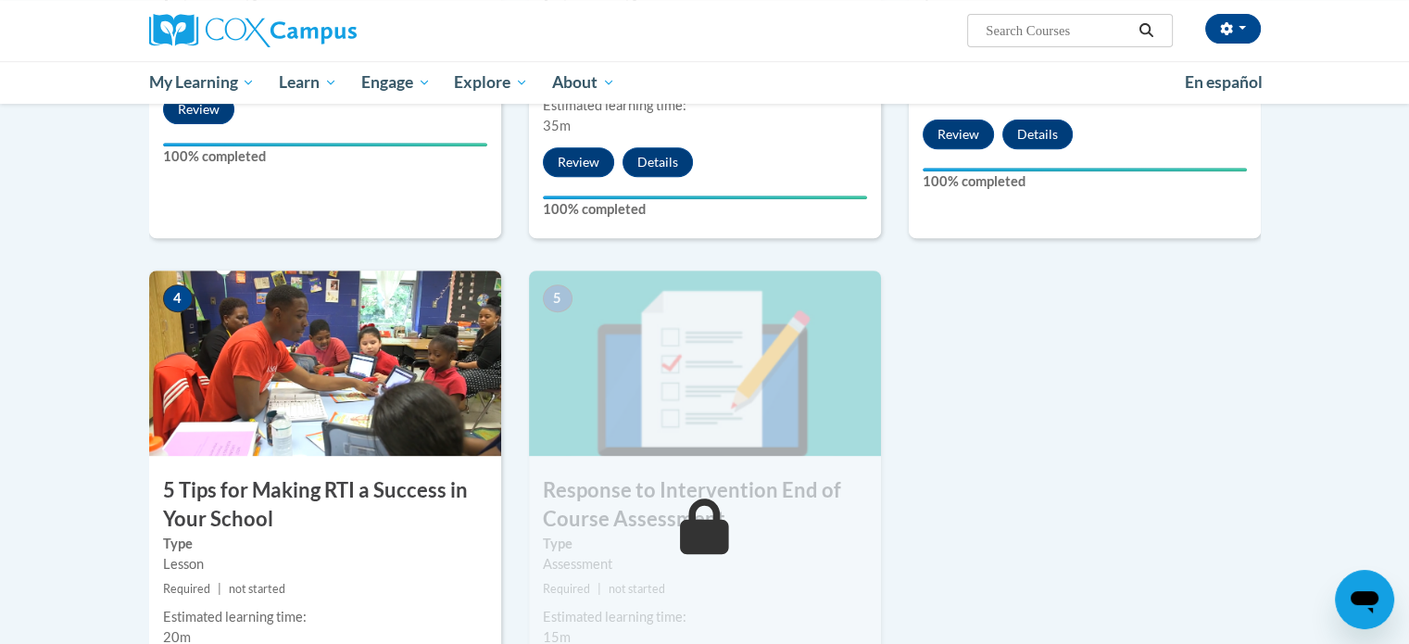
click at [567, 432] on img at bounding box center [705, 362] width 352 height 185
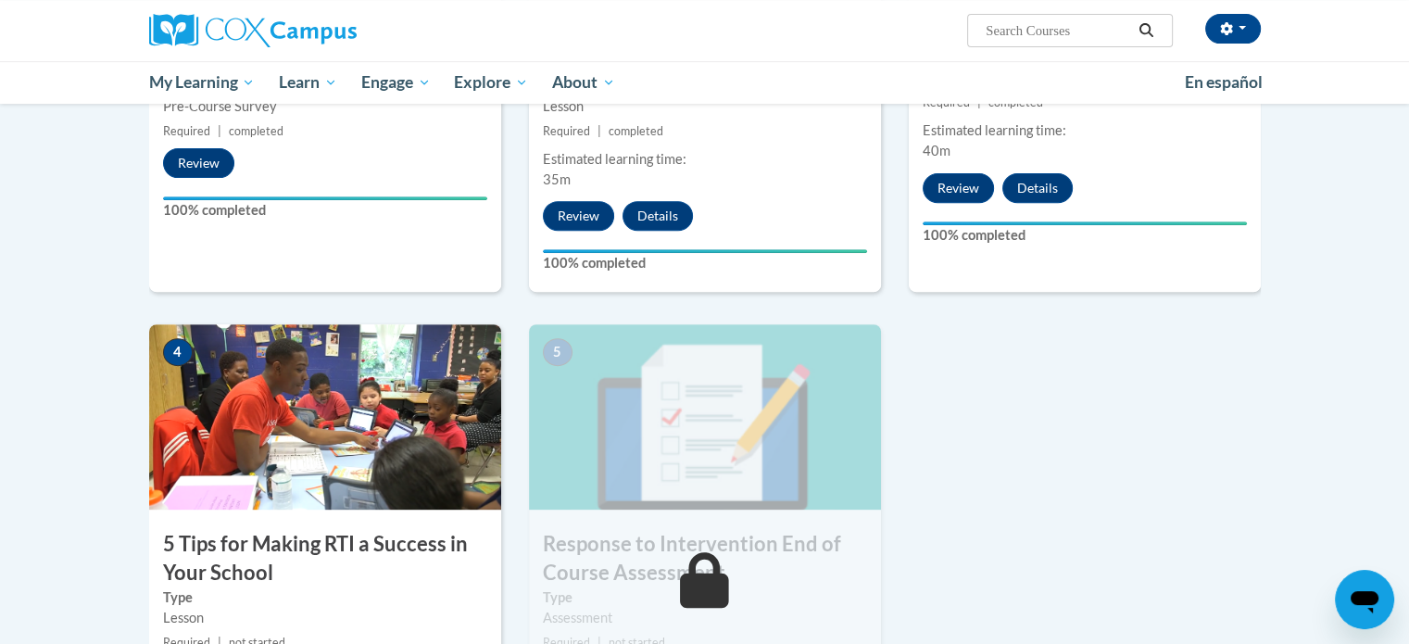
scroll to position [696, 0]
